Goal: Task Accomplishment & Management: Use online tool/utility

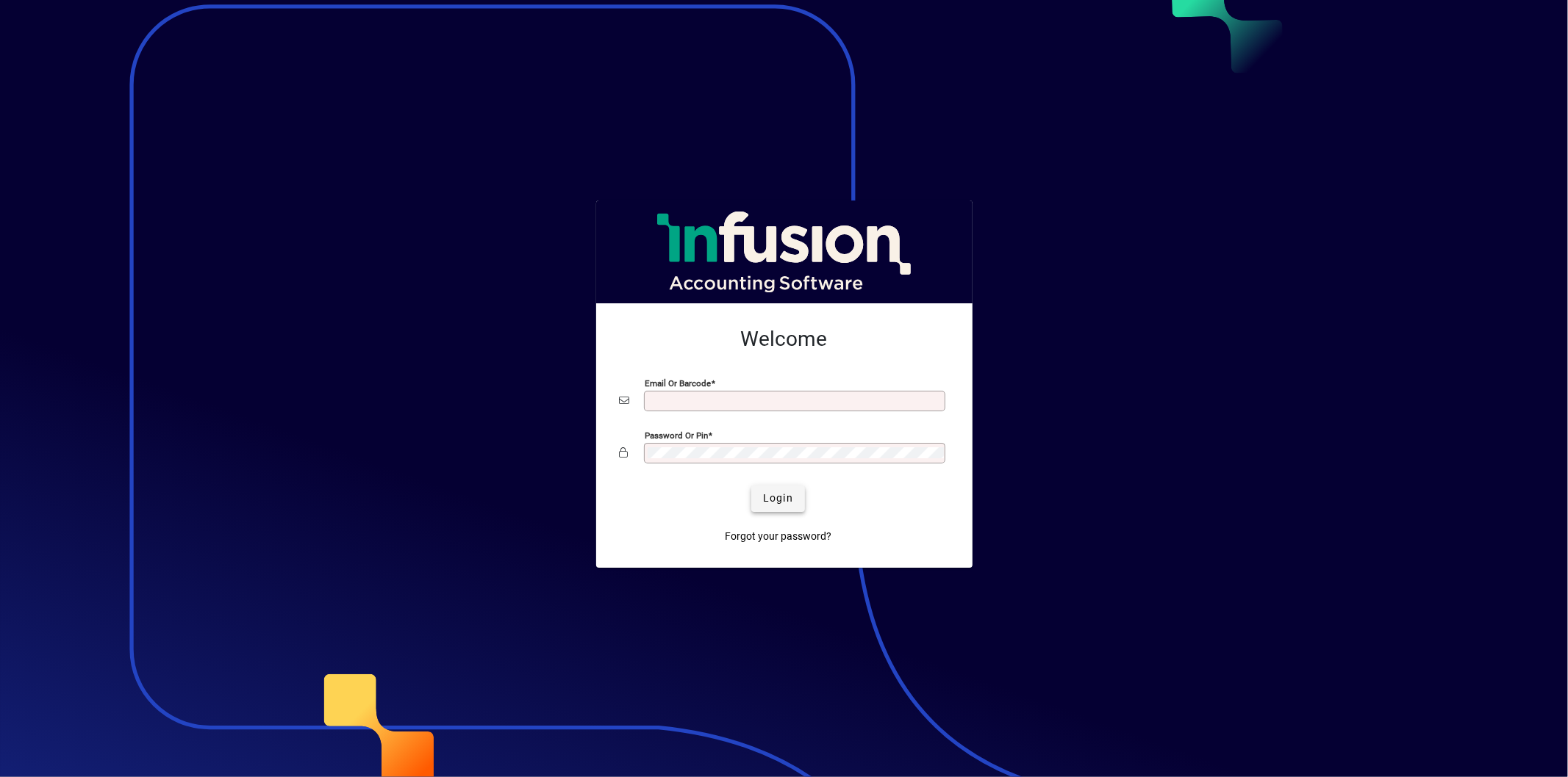
type input "**********"
click at [770, 490] on span "submit" at bounding box center [777, 499] width 54 height 36
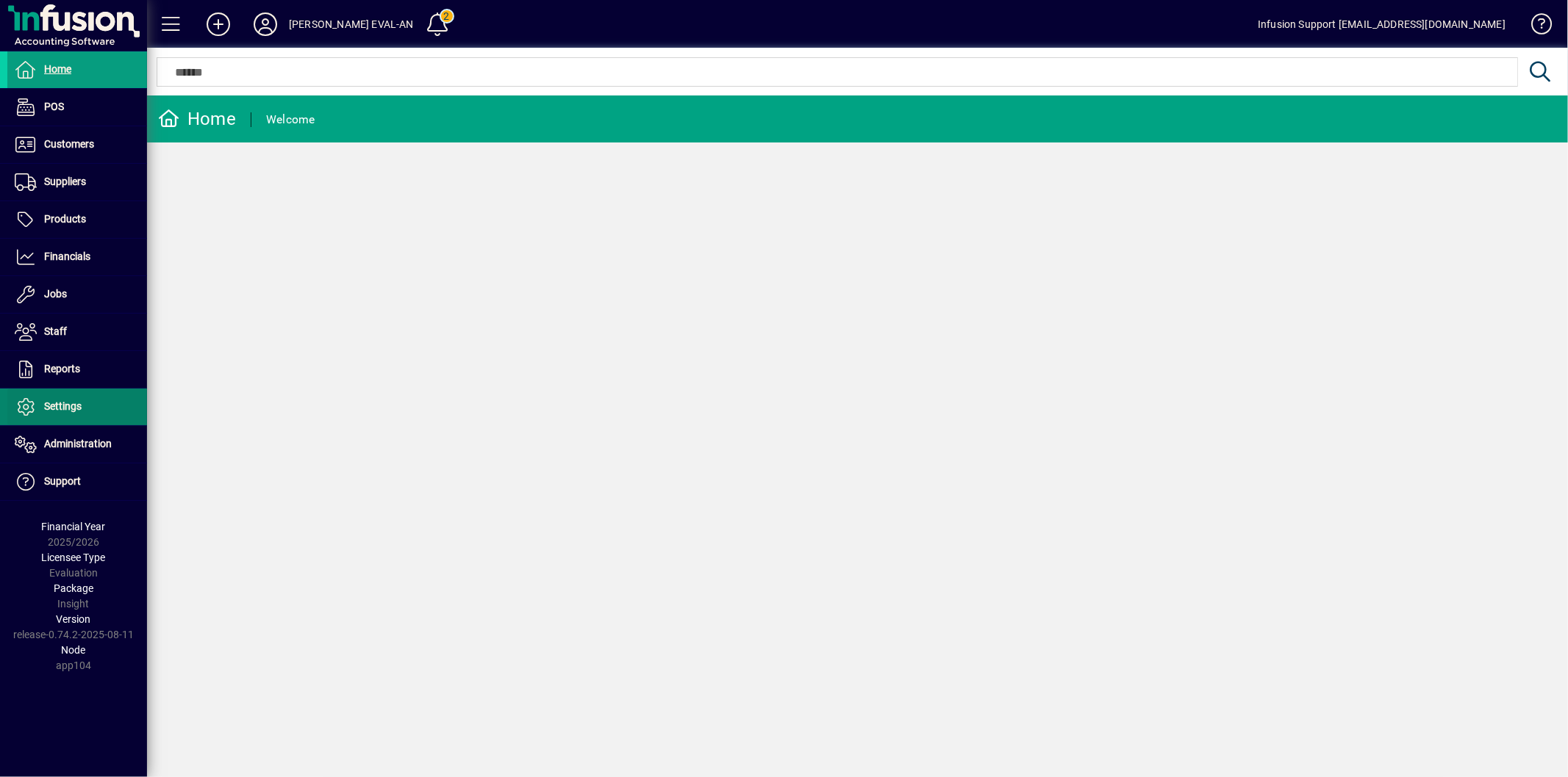
click at [70, 421] on span at bounding box center [77, 407] width 140 height 36
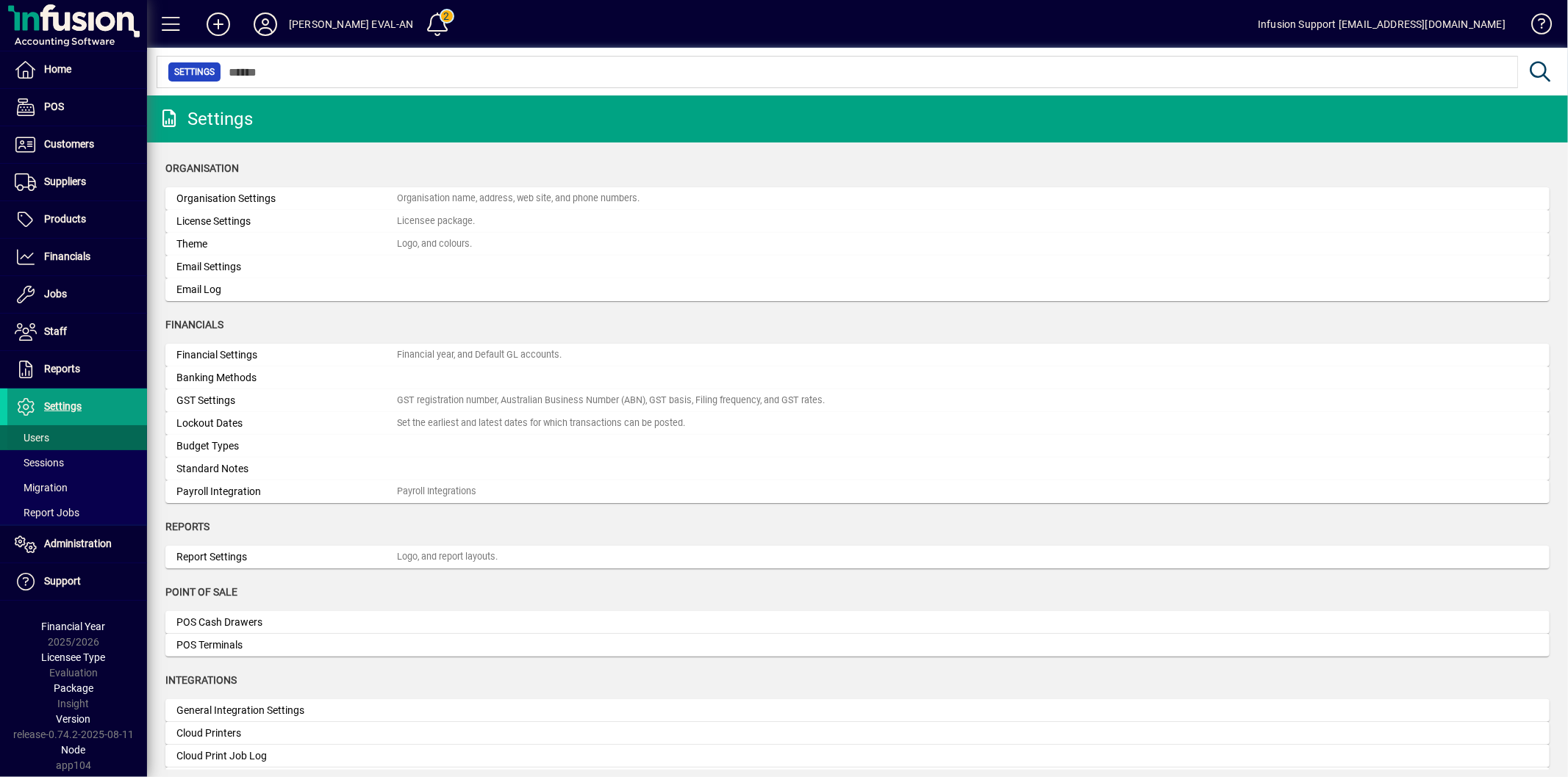
click at [50, 435] on span at bounding box center [77, 438] width 140 height 36
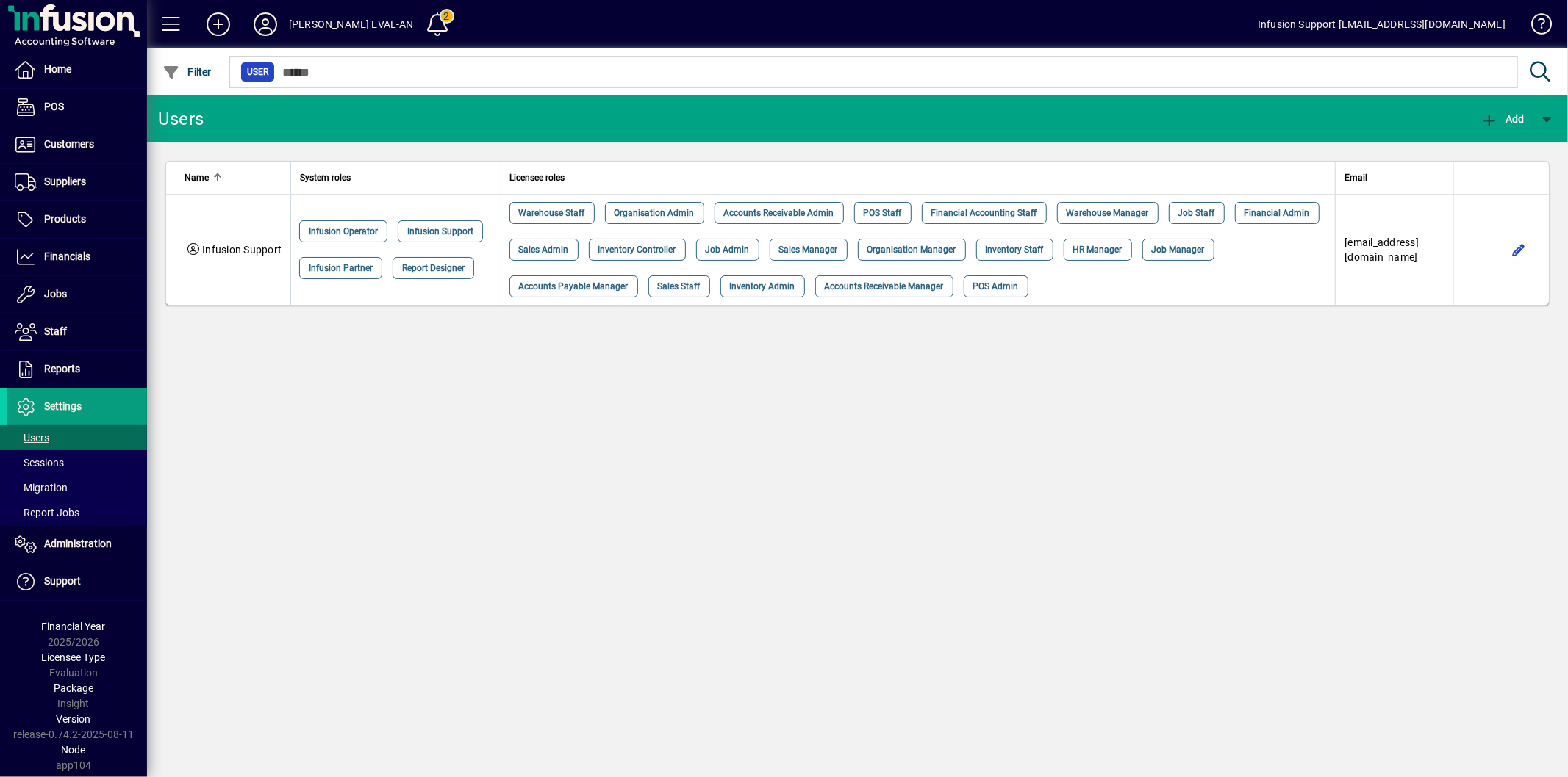
click at [827, 561] on div "Users Add Name System roles Licensee roles Email Infusion Support Infusion Oper…" at bounding box center [857, 437] width 1421 height 682
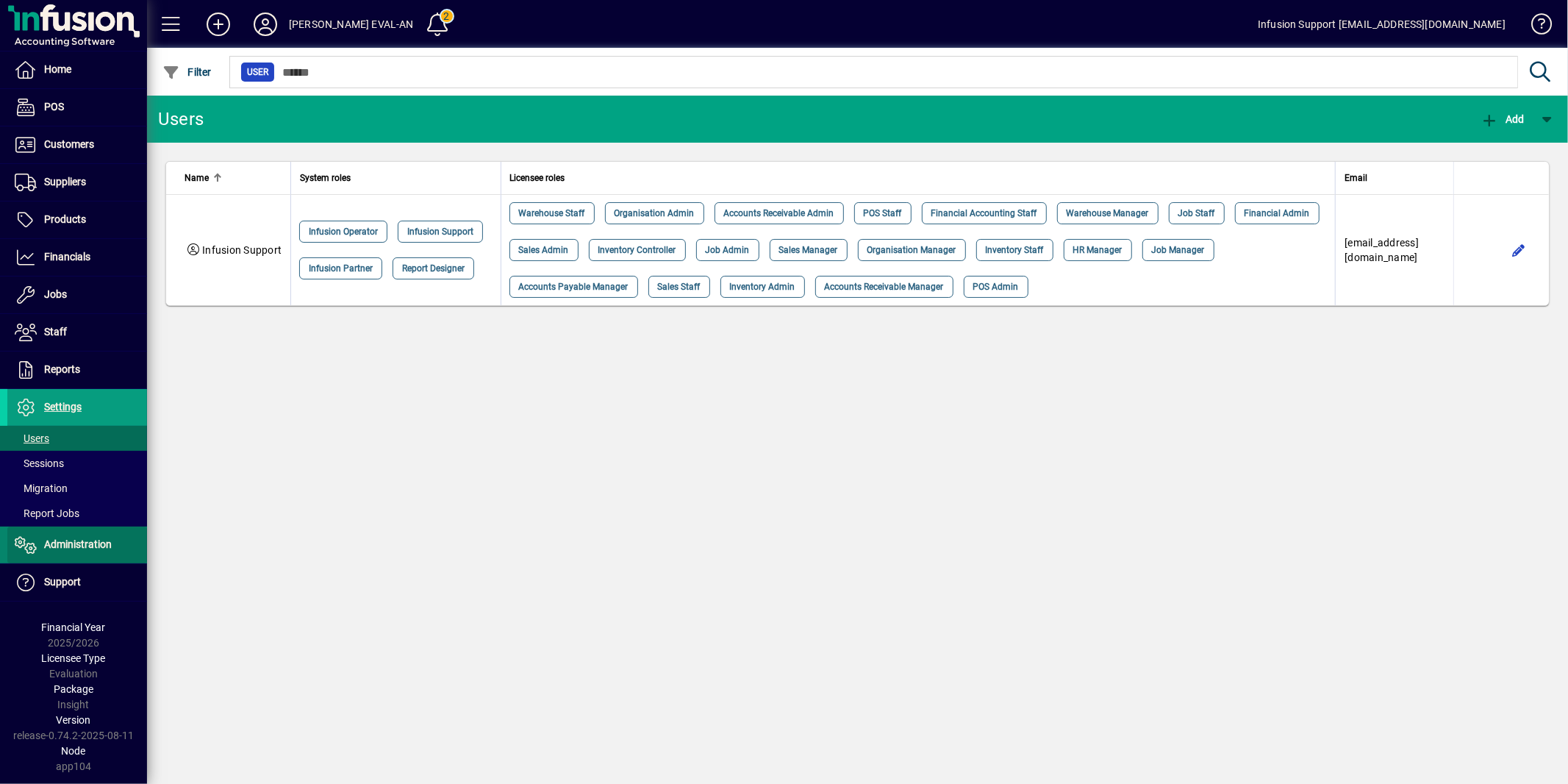
click at [65, 547] on span "Administration" at bounding box center [78, 544] width 67 height 12
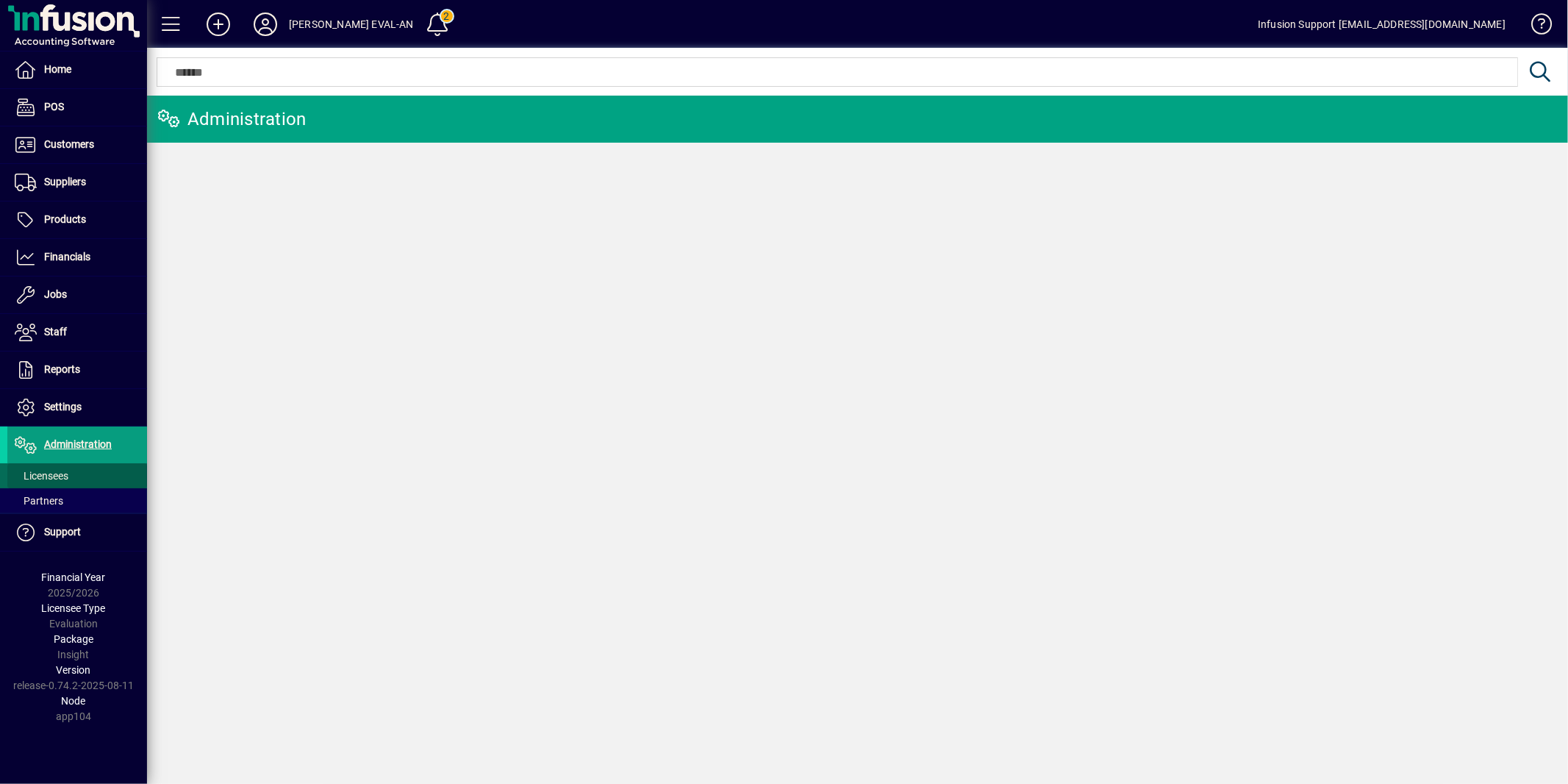
click at [62, 475] on span "Licensees" at bounding box center [41, 476] width 54 height 12
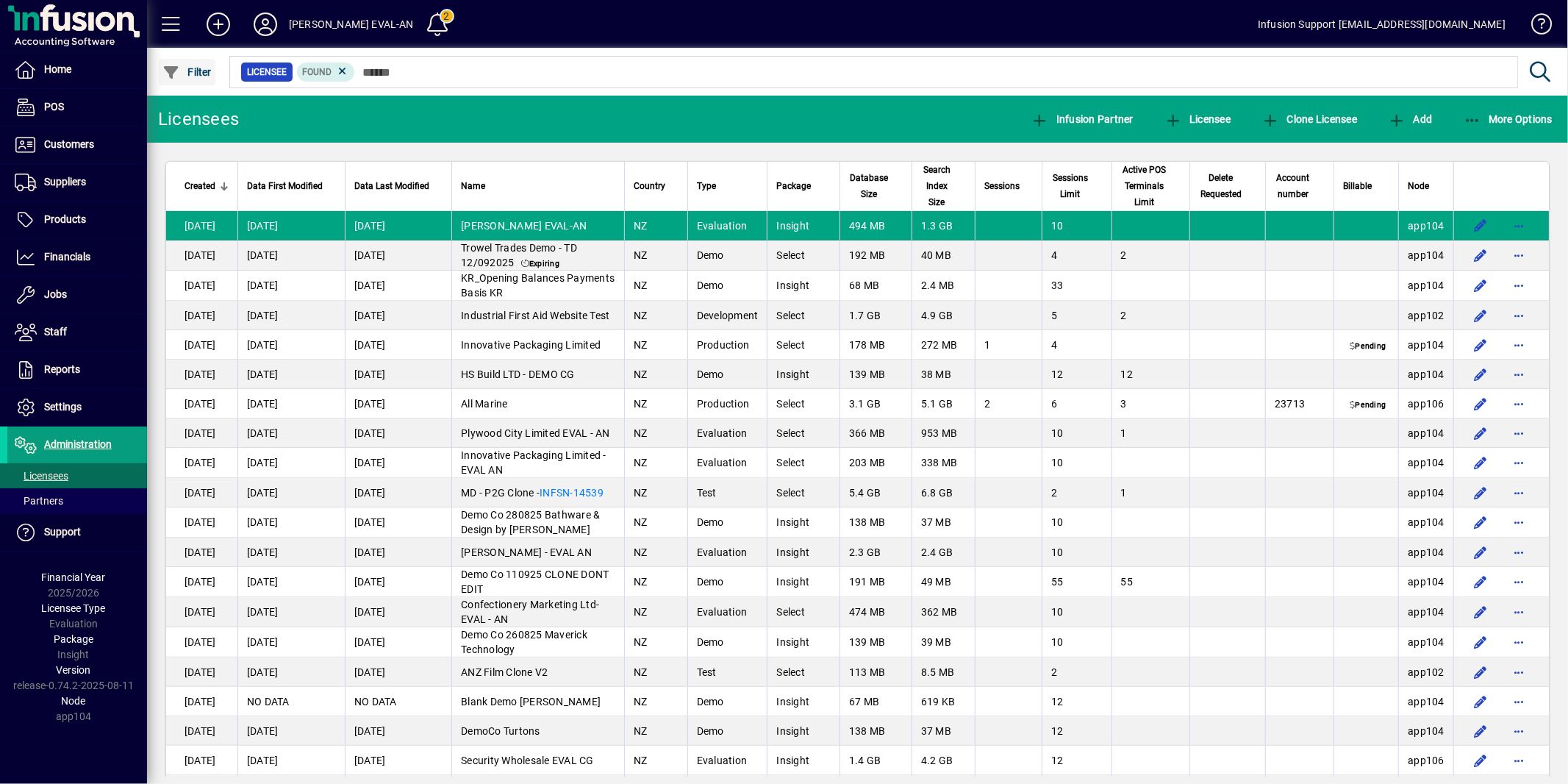
click at [192, 74] on span "Filter" at bounding box center [187, 72] width 49 height 12
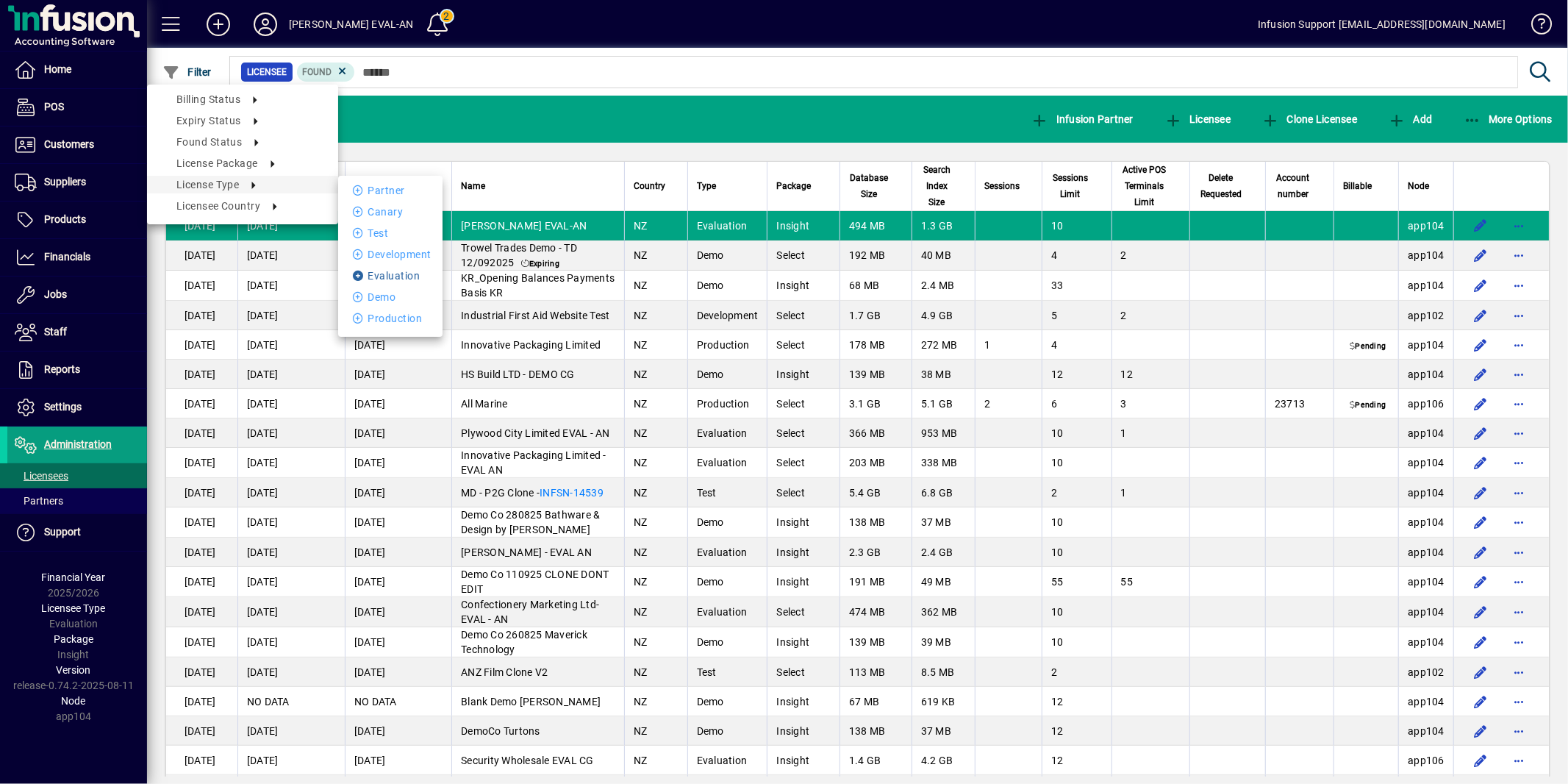
click at [380, 274] on li "Evaluation" at bounding box center [390, 275] width 104 height 17
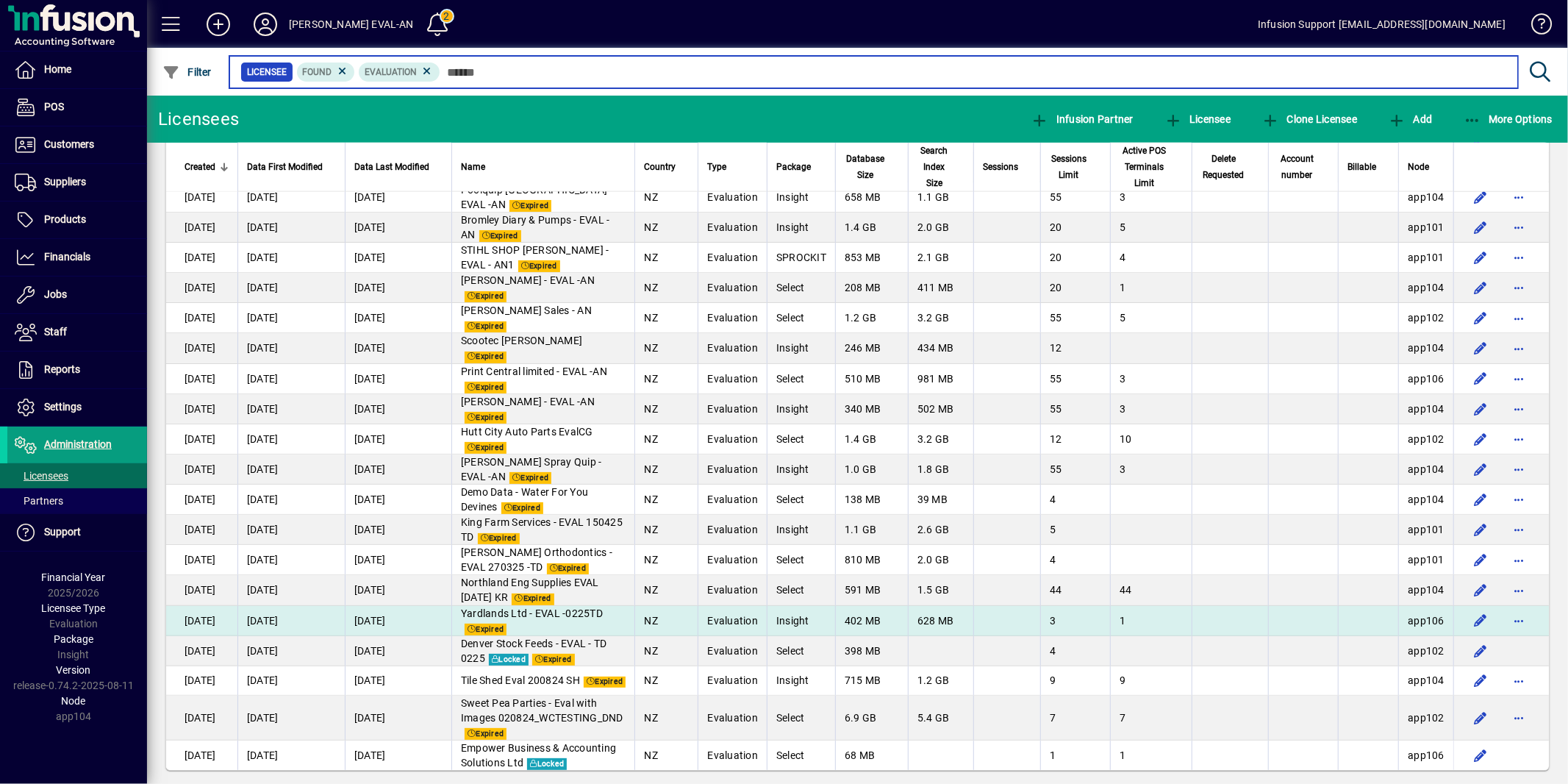
scroll to position [1476, 0]
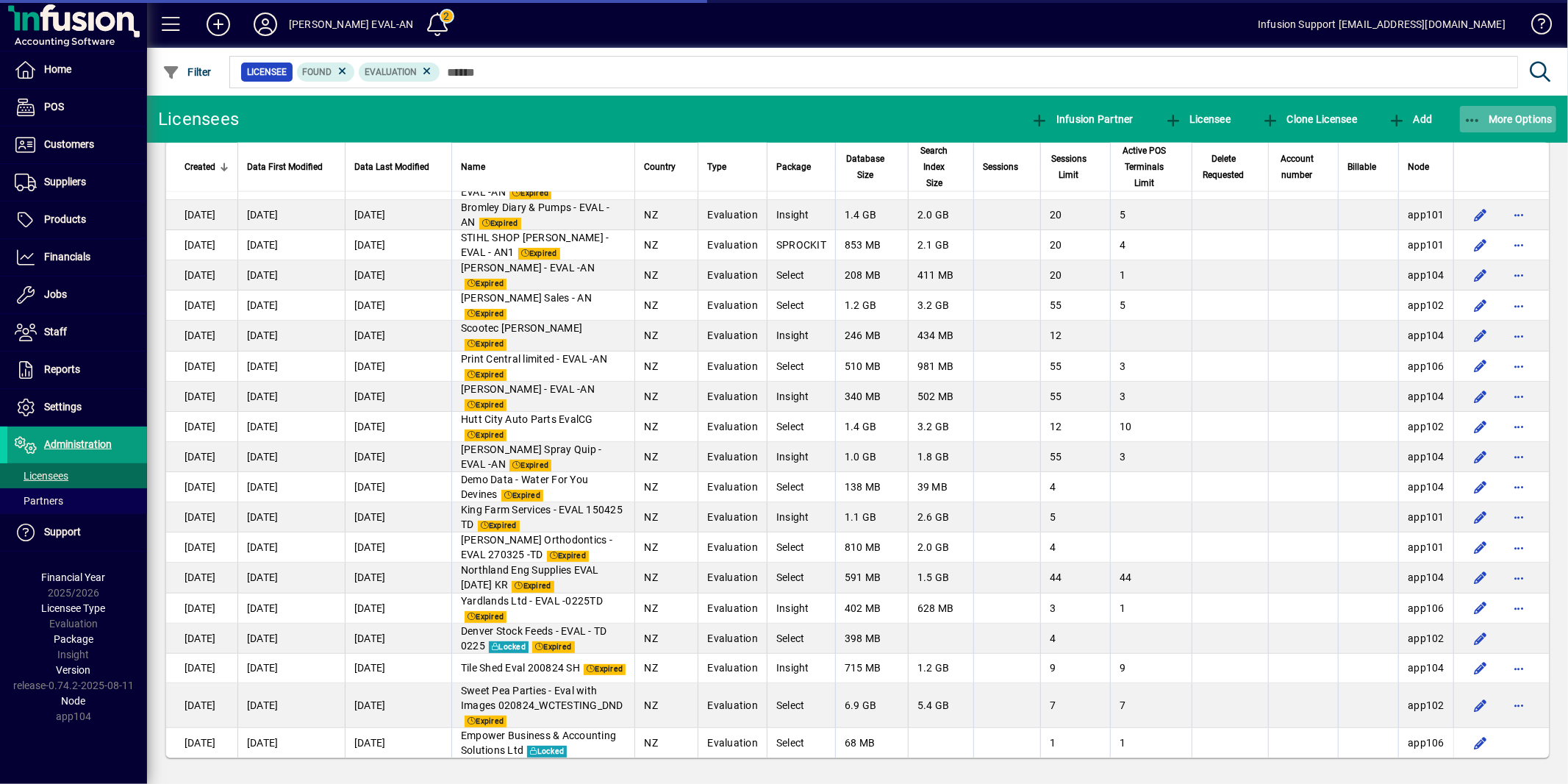
click at [1470, 113] on icon "button" at bounding box center [1472, 120] width 18 height 15
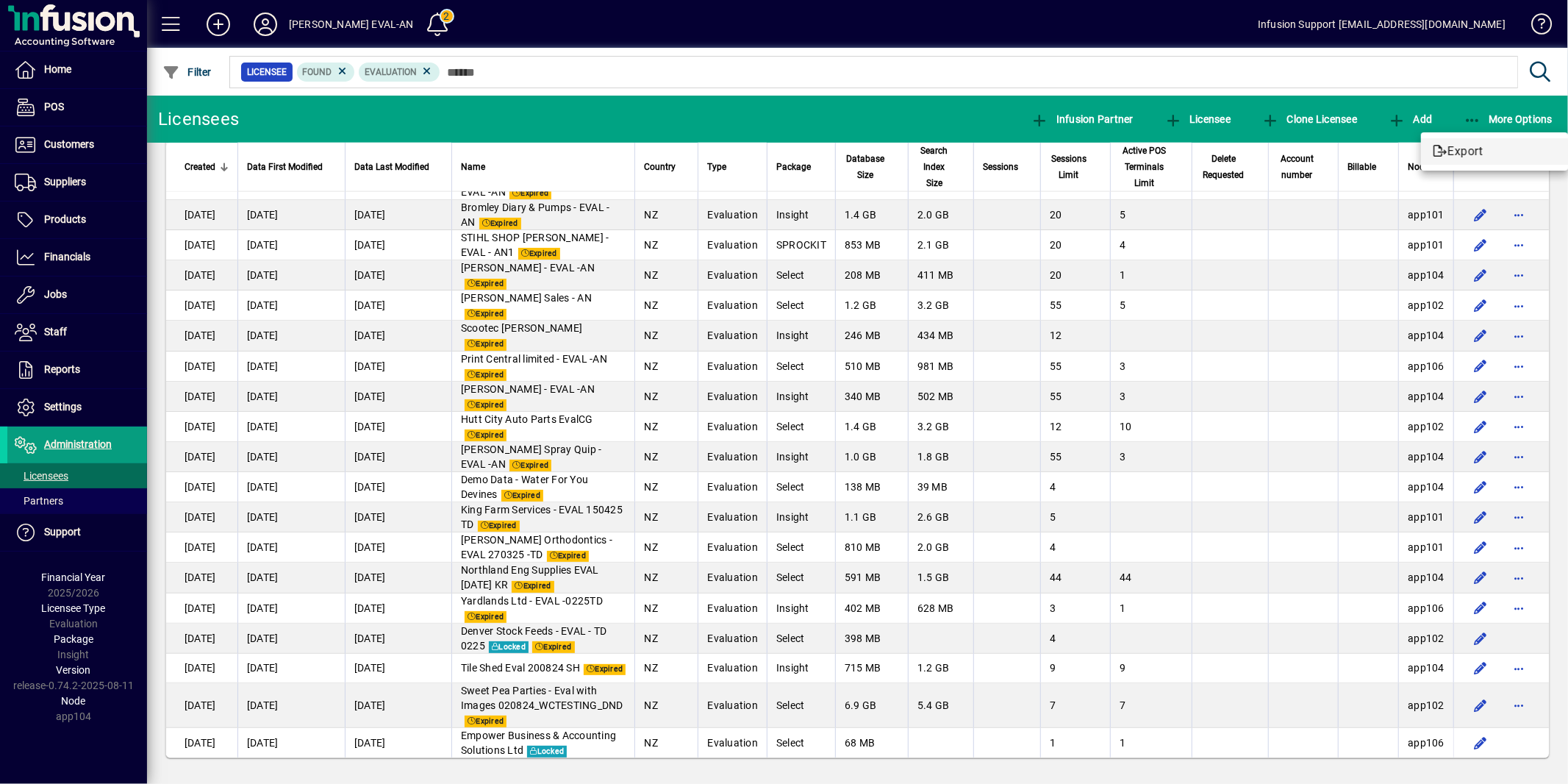
click at [1448, 153] on span "Export" at bounding box center [1493, 151] width 123 height 17
